Goal: Information Seeking & Learning: Stay updated

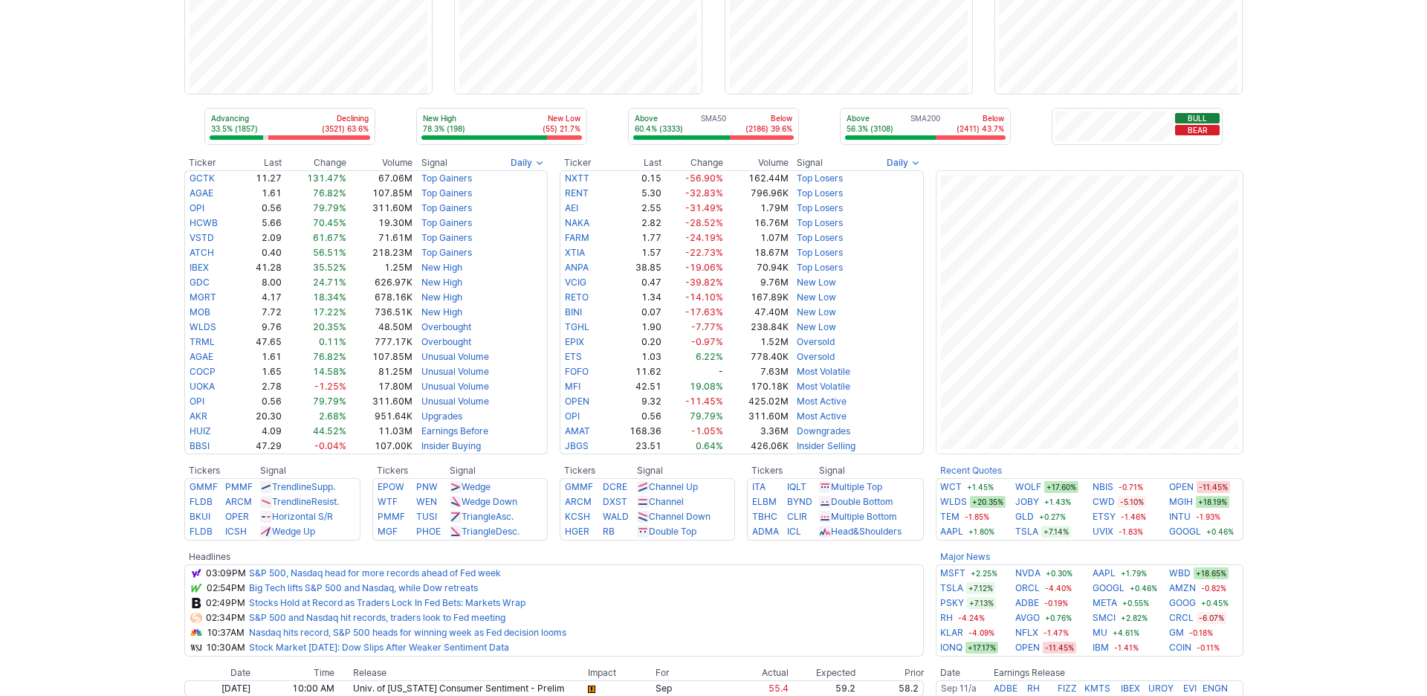
scroll to position [134, 0]
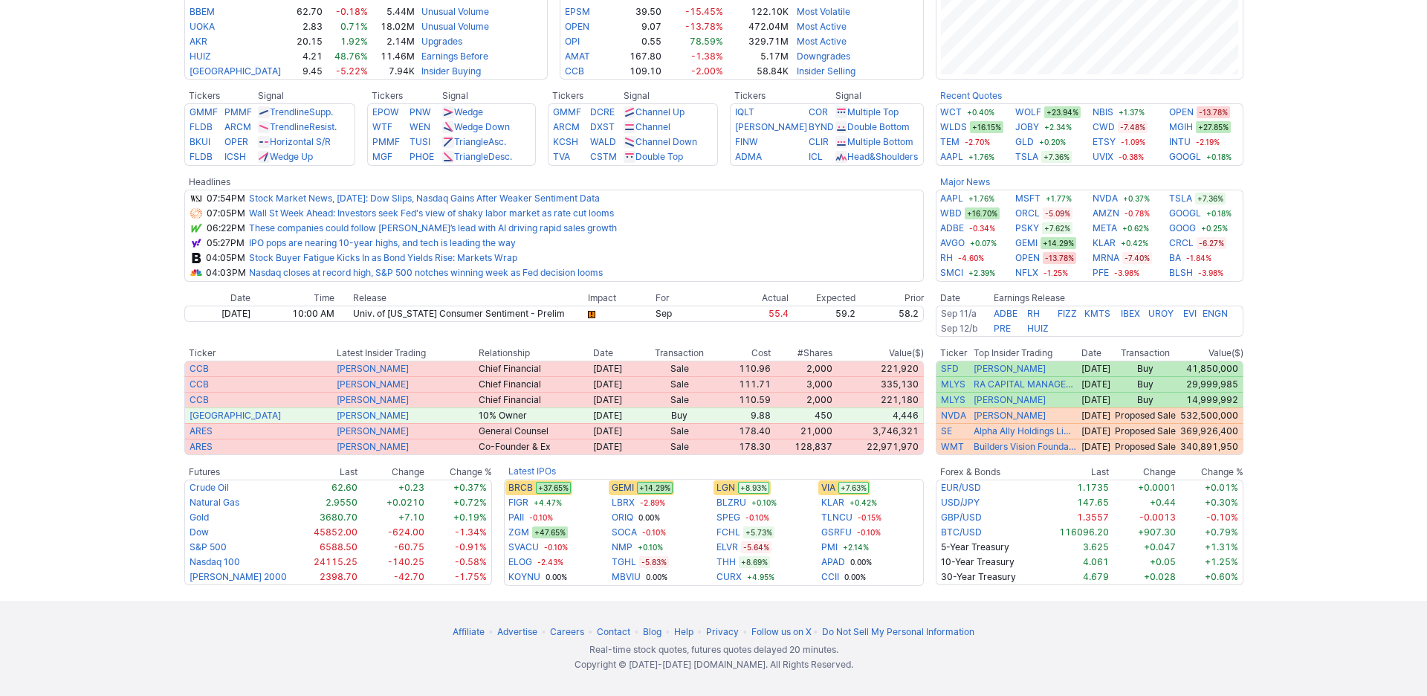
scroll to position [688, 0]
